Goal: Check status

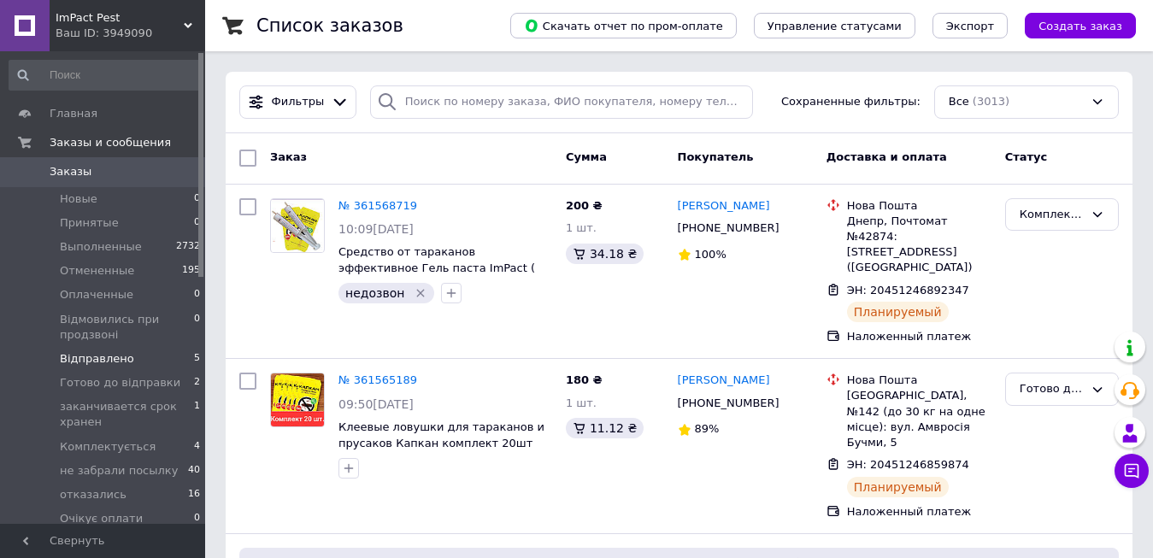
click at [136, 354] on li "Відправлено 5" at bounding box center [105, 359] width 210 height 24
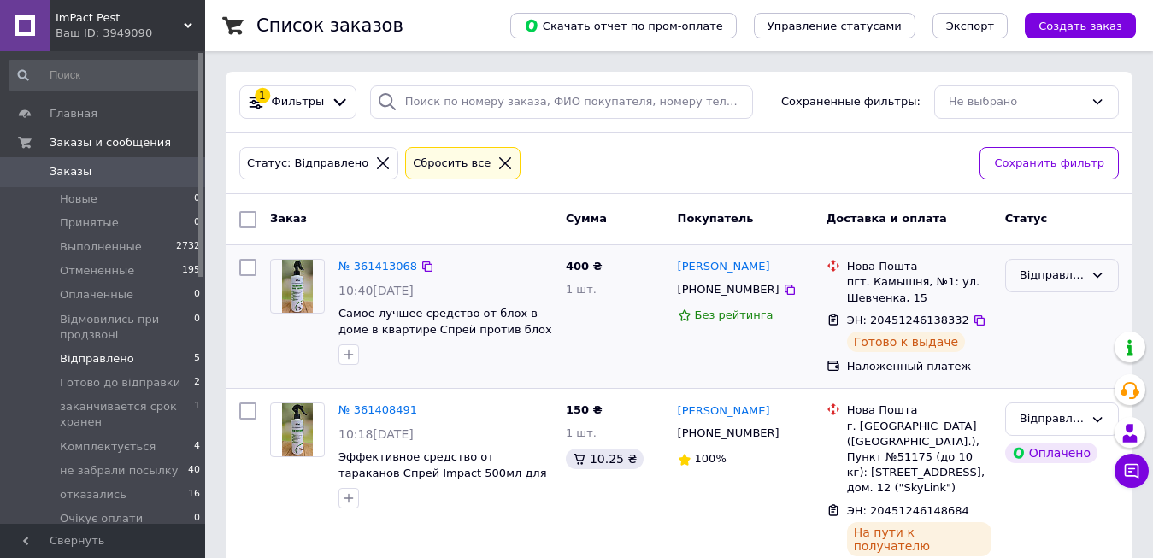
click at [1039, 280] on div "Відправлено" at bounding box center [1052, 276] width 64 height 18
click at [1045, 424] on li "У відділенні" at bounding box center [1062, 422] width 112 height 32
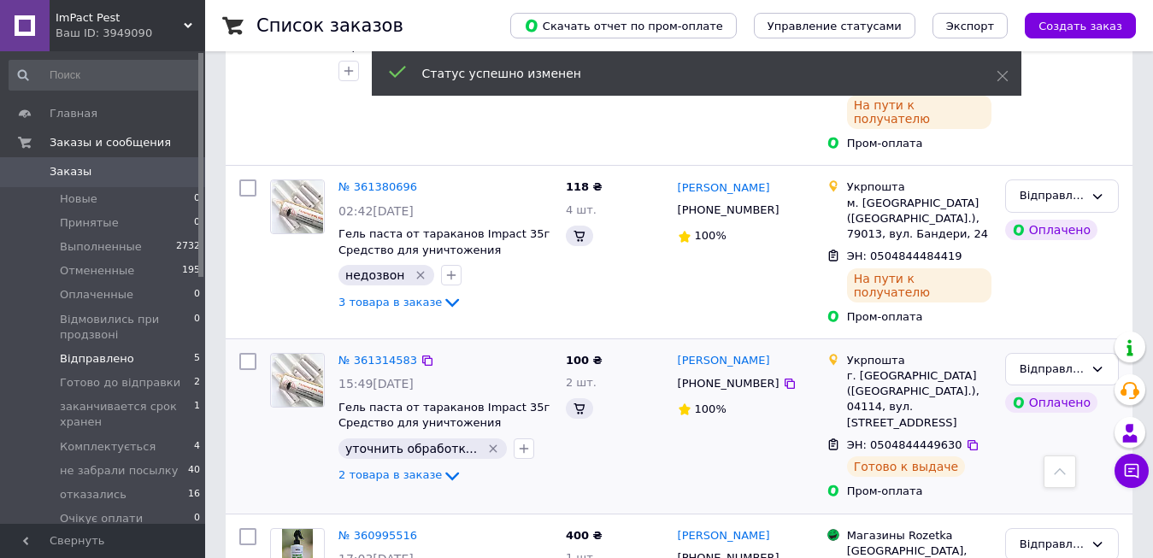
scroll to position [508, 0]
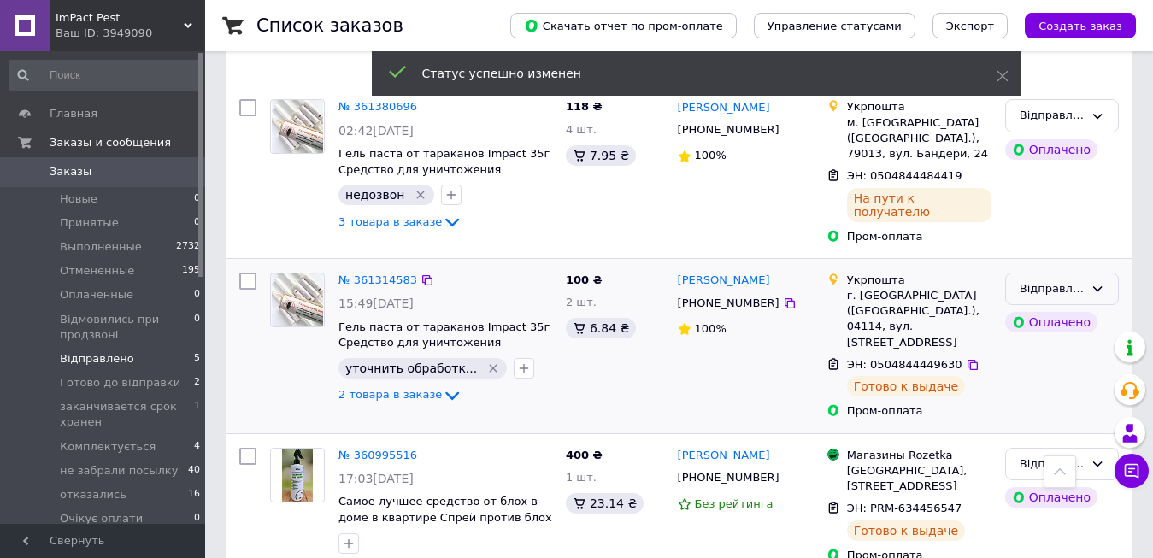
click at [1103, 282] on icon at bounding box center [1098, 289] width 14 height 14
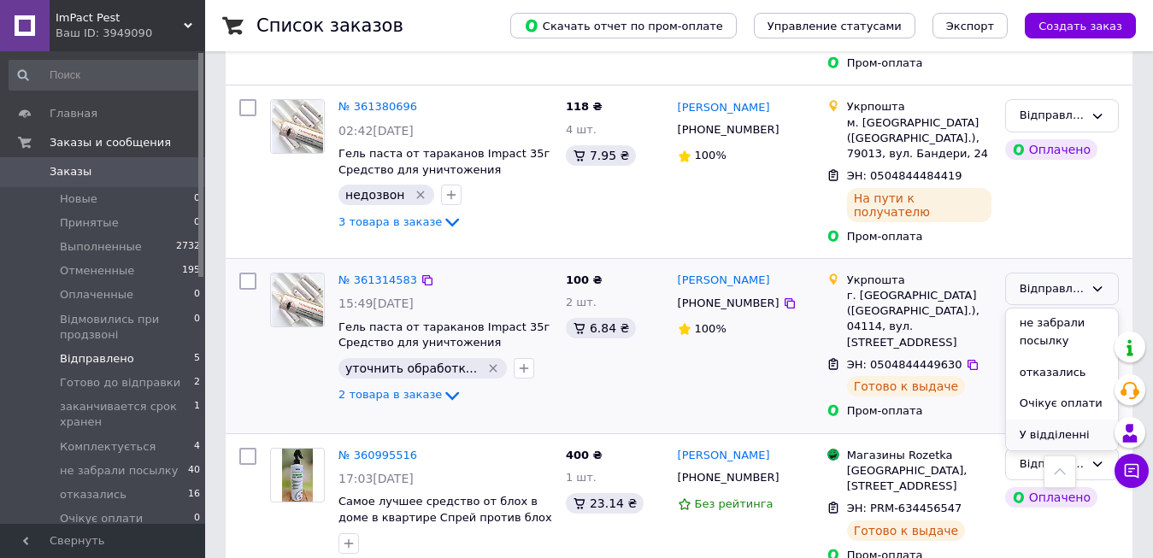
click at [1032, 420] on li "У відділенні" at bounding box center [1062, 436] width 112 height 32
click at [1047, 456] on div "Відправлено" at bounding box center [1052, 465] width 64 height 18
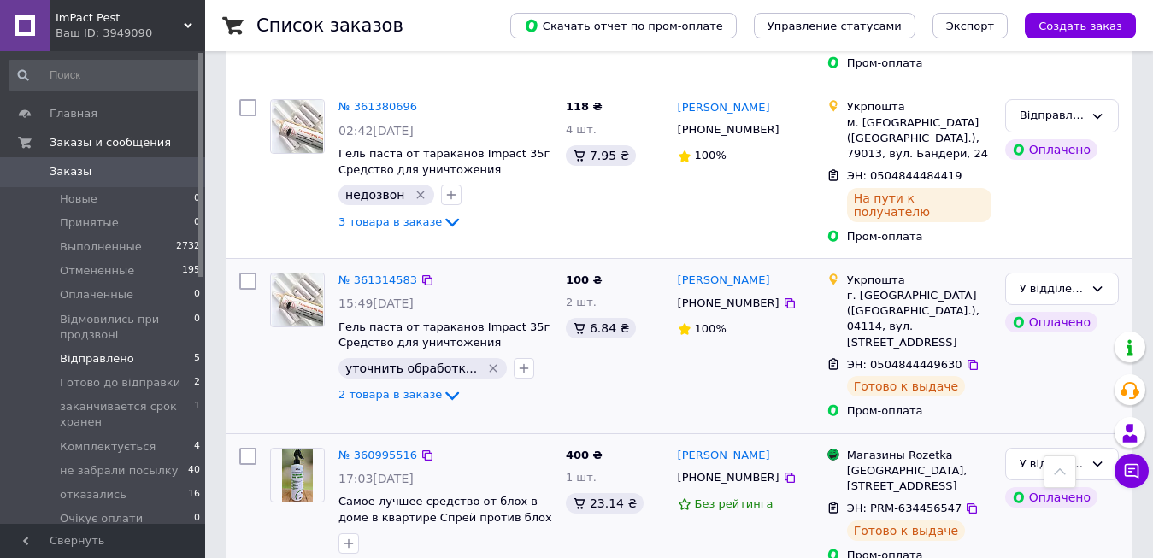
scroll to position [85, 0]
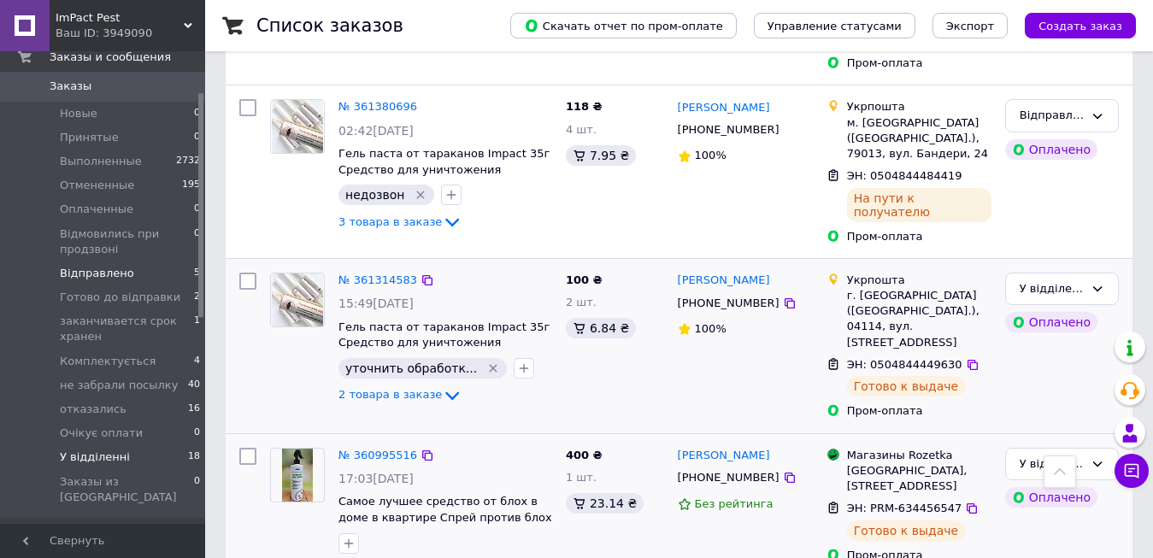
click at [110, 455] on span "У відділенні" at bounding box center [95, 457] width 70 height 15
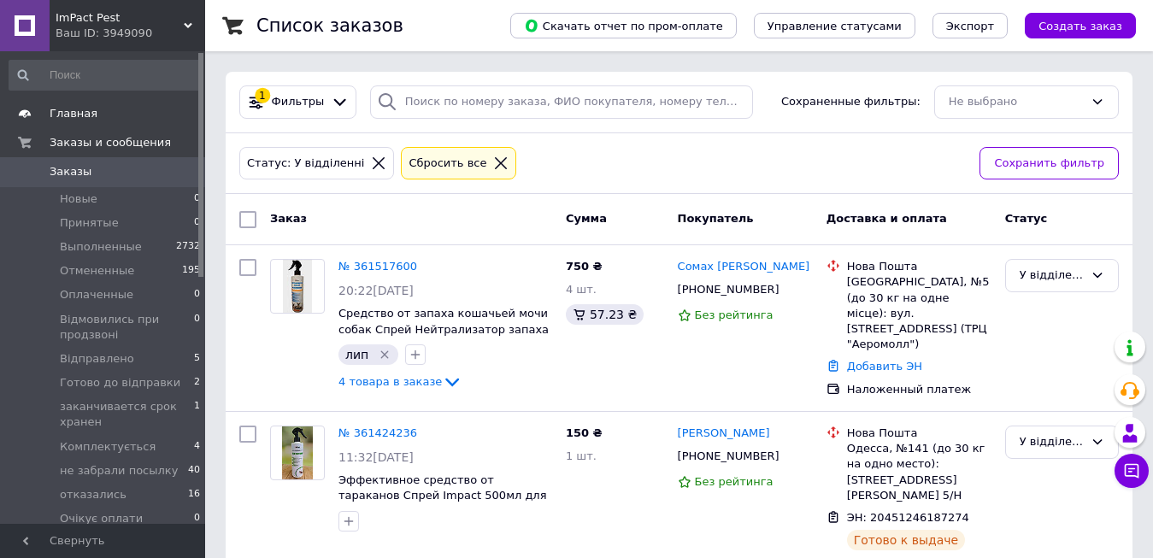
click at [98, 122] on link "Главная" at bounding box center [105, 113] width 210 height 29
